Goal: Transaction & Acquisition: Book appointment/travel/reservation

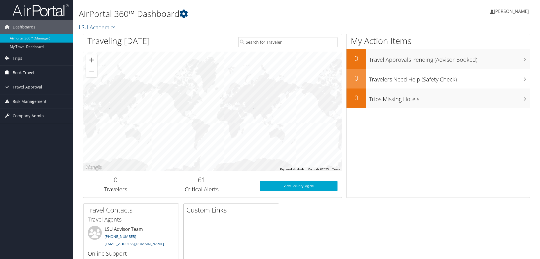
click at [25, 74] on span "Book Travel" at bounding box center [24, 73] width 22 height 14
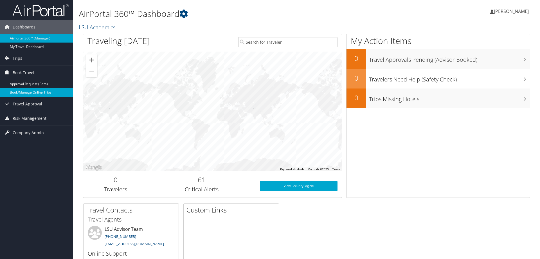
click at [28, 91] on link "Book/Manage Online Trips" at bounding box center [36, 92] width 73 height 8
click at [36, 92] on link "Book/Manage Online Trips" at bounding box center [36, 92] width 73 height 8
